Goal: Information Seeking & Learning: Learn about a topic

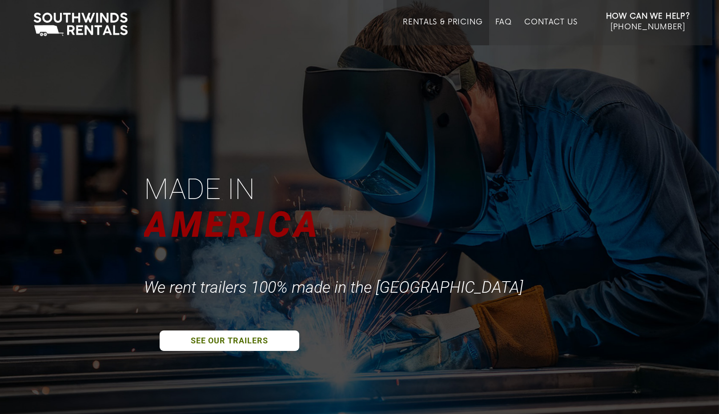
click at [443, 20] on link "Rentals & Pricing" at bounding box center [443, 32] width 80 height 28
